Goal: Find specific page/section: Find specific page/section

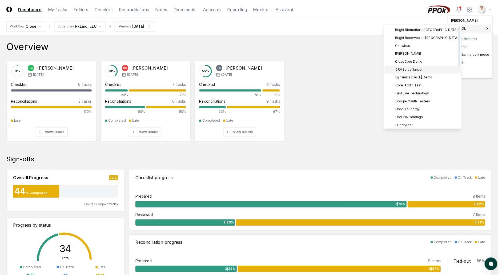
scroll to position [6, 0]
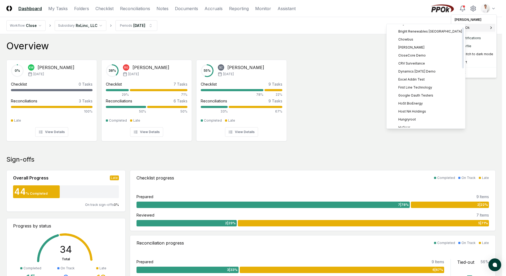
drag, startPoint x: 290, startPoint y: 38, endPoint x: 263, endPoint y: 37, distance: 26.7
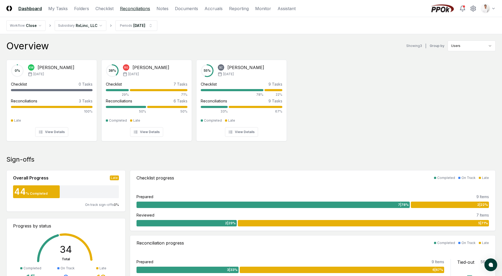
click at [143, 10] on link "Reconciliations" at bounding box center [135, 8] width 30 height 6
